Goal: Task Accomplishment & Management: Complete application form

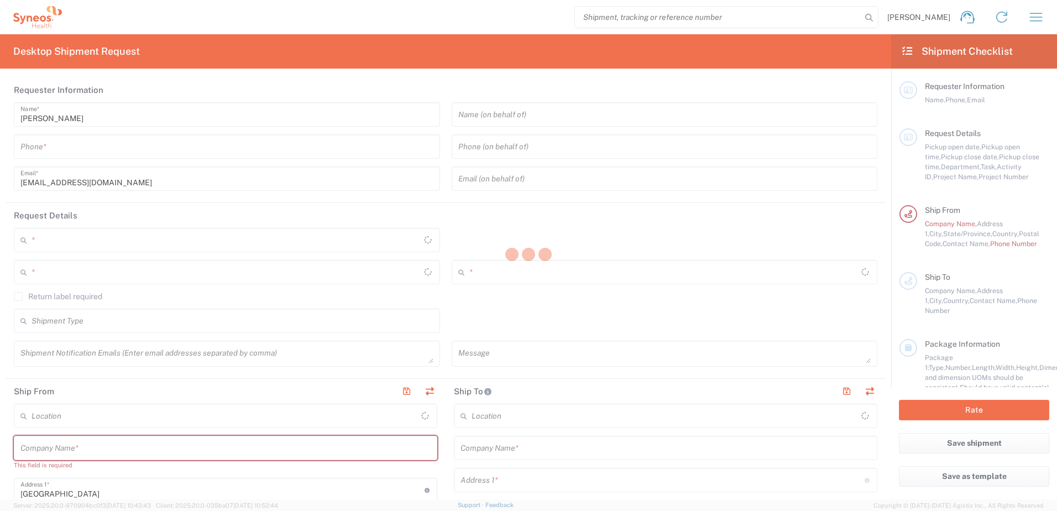
type input "3213"
type input "[US_STATE]"
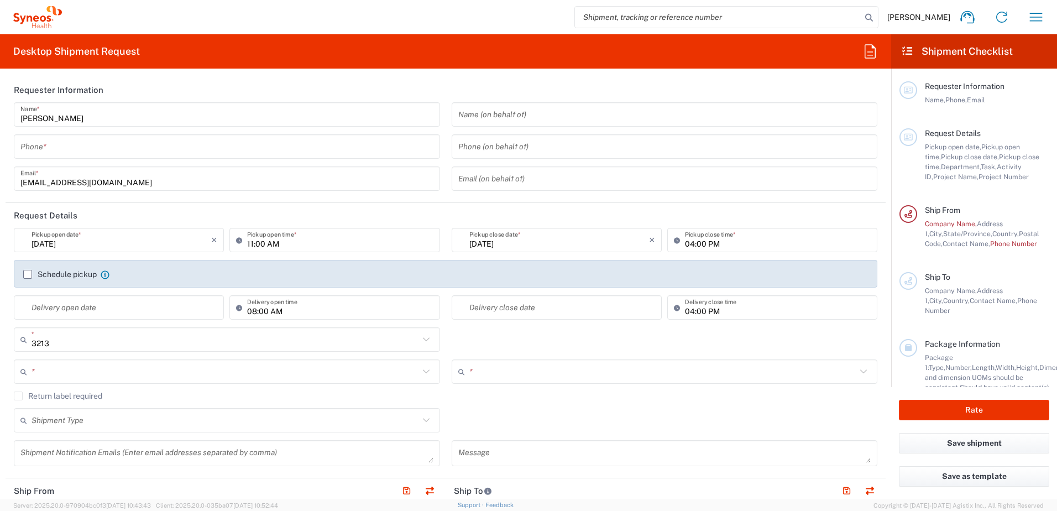
type input "[GEOGRAPHIC_DATA]"
type input "Syneos Health, LLC-[GEOGRAPHIC_DATA] [GEOGRAPHIC_DATA] [GEOGRAPHIC_DATA]"
click at [1029, 15] on icon "button" at bounding box center [1036, 17] width 18 height 18
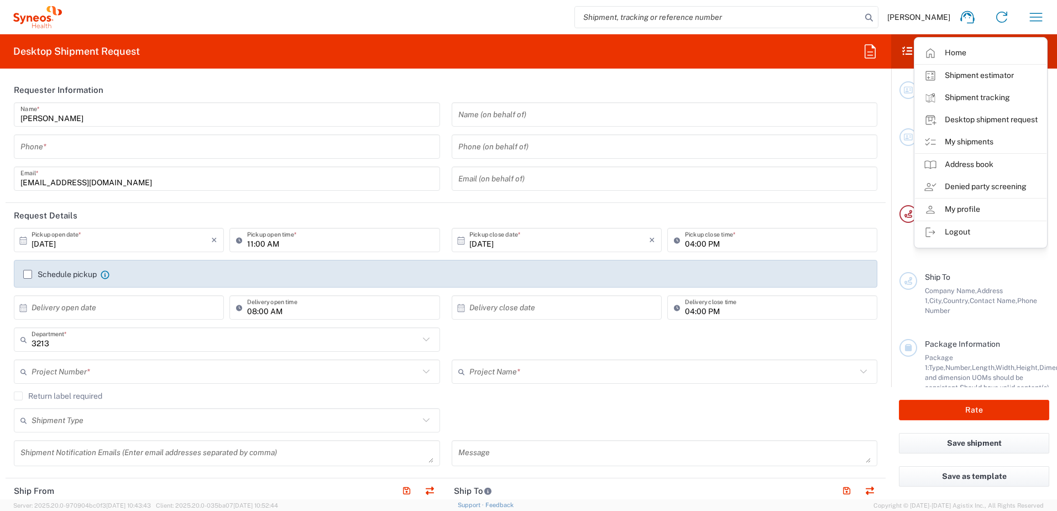
click at [641, 58] on agx-form-header "Desktop Shipment Request" at bounding box center [445, 51] width 891 height 34
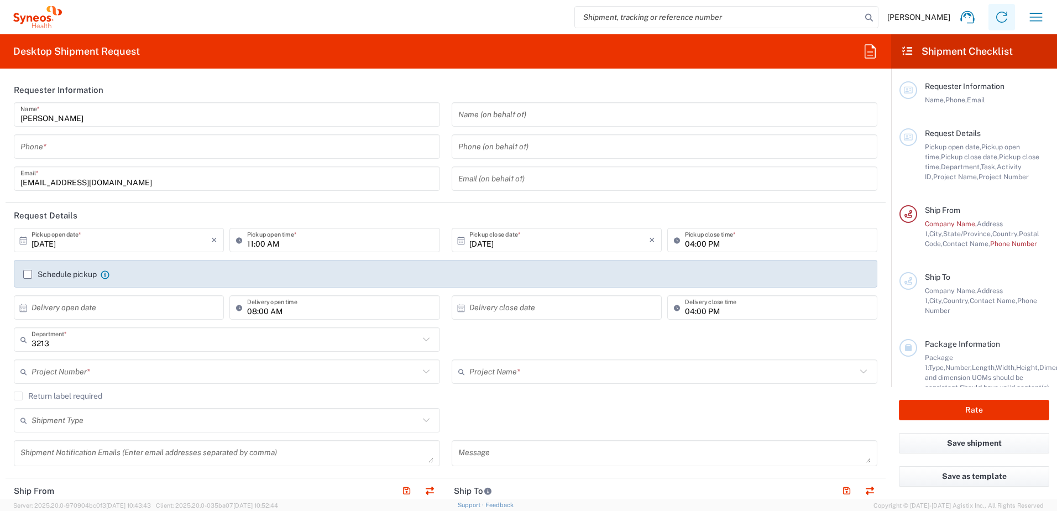
drag, startPoint x: 678, startPoint y: 51, endPoint x: 990, endPoint y: 19, distance: 313.5
click at [679, 51] on agx-form-header "Desktop Shipment Request" at bounding box center [445, 51] width 891 height 34
click at [962, 18] on icon at bounding box center [968, 17] width 14 height 13
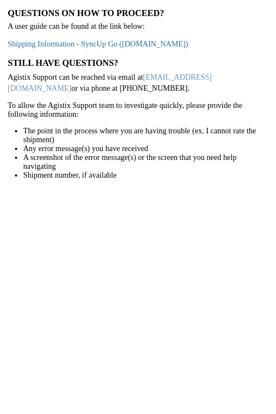
click at [82, 40] on link "Shipping Information - SyncUp Go ([DOMAIN_NAME])" at bounding box center [98, 44] width 180 height 8
